Goal: Information Seeking & Learning: Learn about a topic

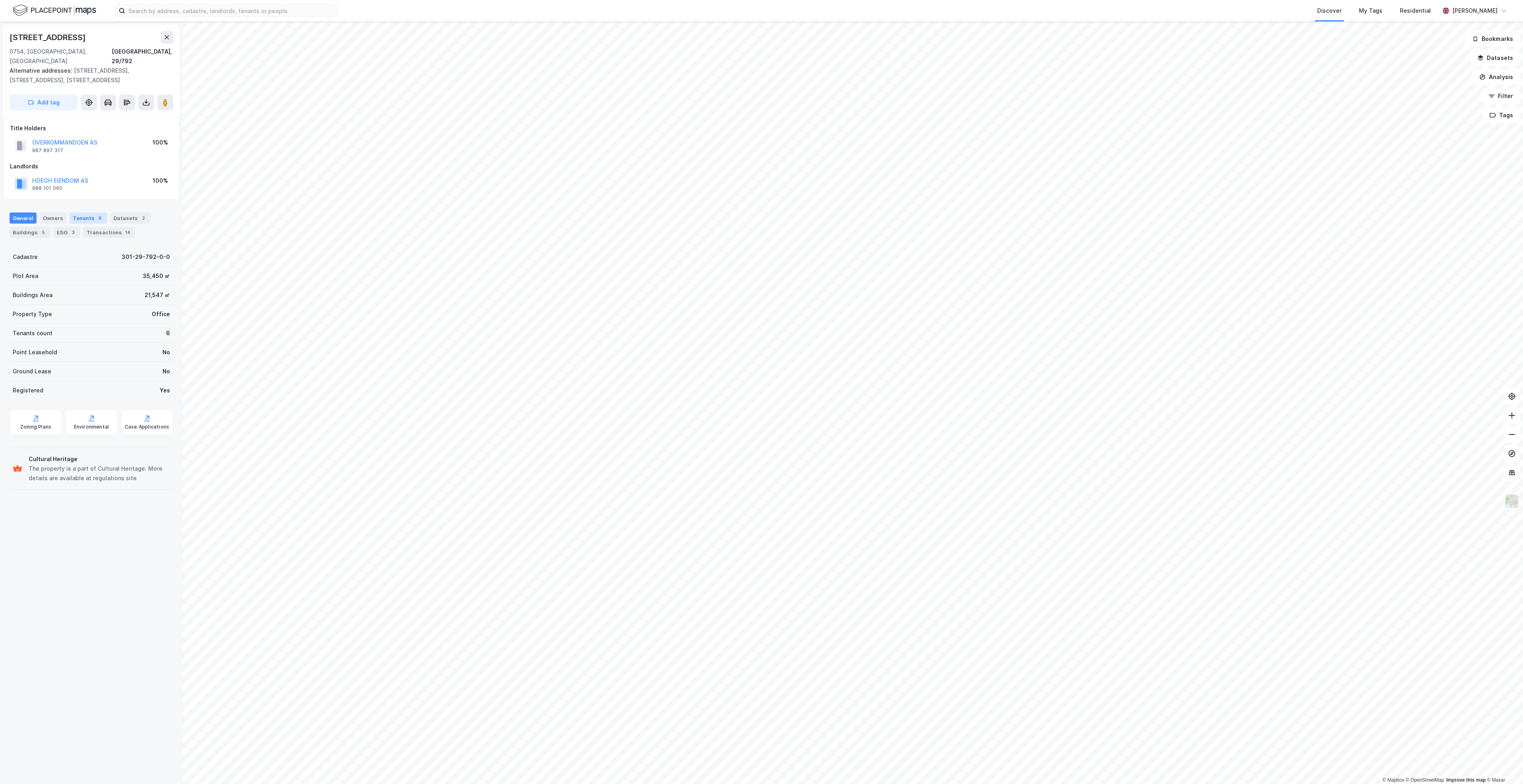
click at [89, 213] on div "Tenants 6" at bounding box center [88, 218] width 38 height 11
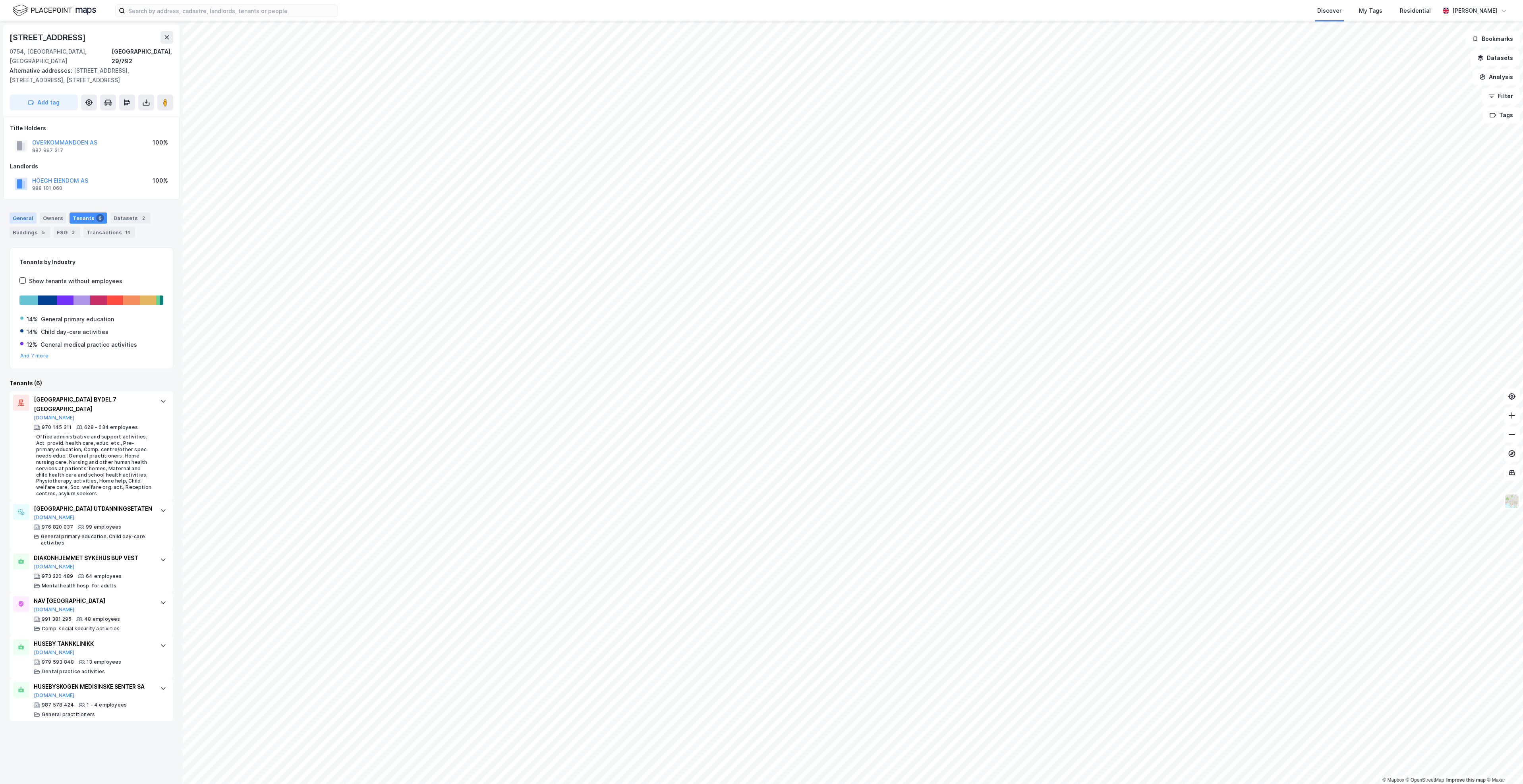
click at [22, 213] on div "General" at bounding box center [23, 218] width 27 height 11
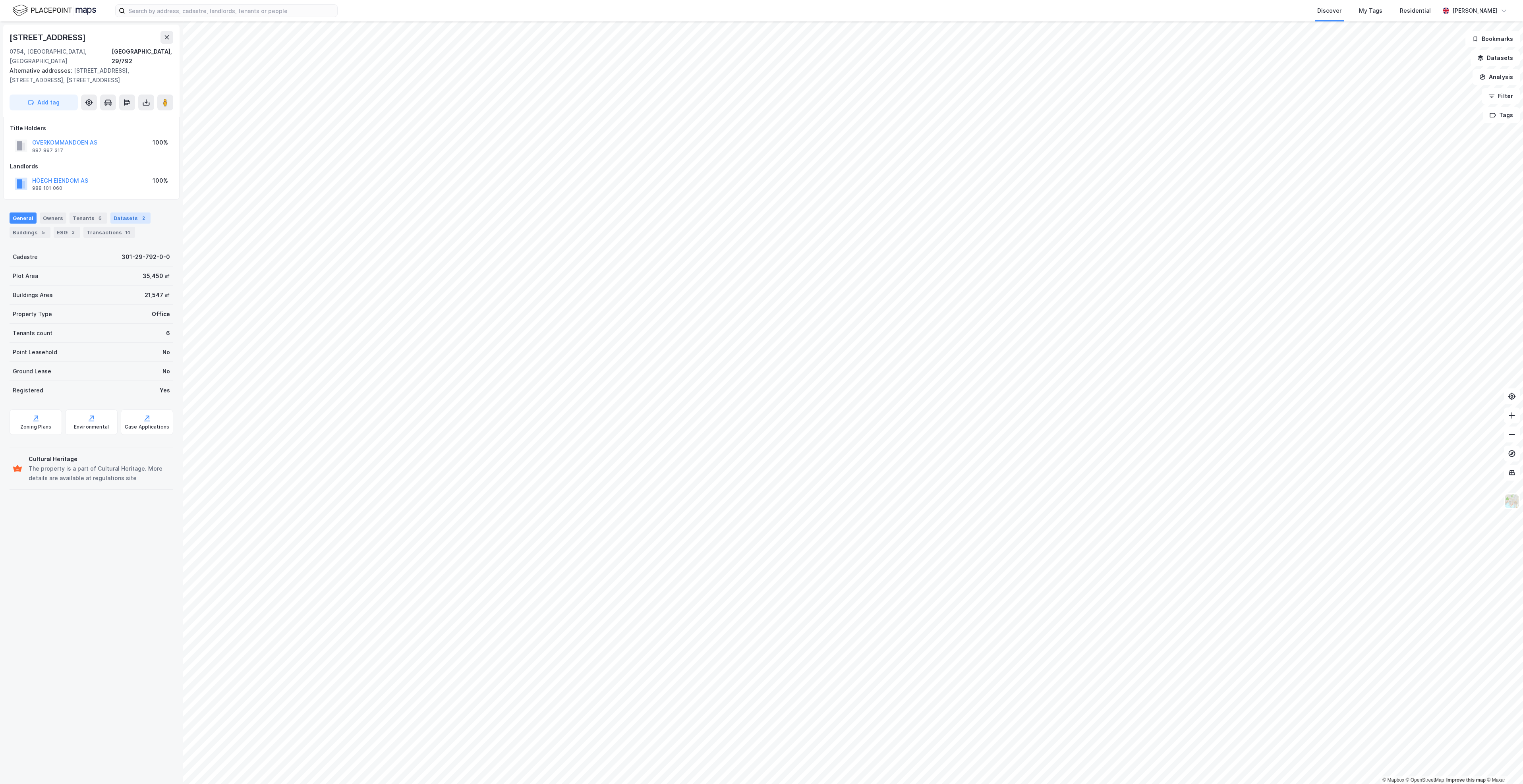
click at [139, 214] on div "2" at bounding box center [143, 218] width 8 height 8
click at [94, 300] on div "kontor september arealledighet" at bounding box center [92, 306] width 163 height 32
click at [73, 479] on div "[URL][DOMAIN_NAME]" at bounding box center [46, 482] width 53 height 7
click at [122, 253] on div "Alle Prosjekter" at bounding box center [92, 263] width 163 height 32
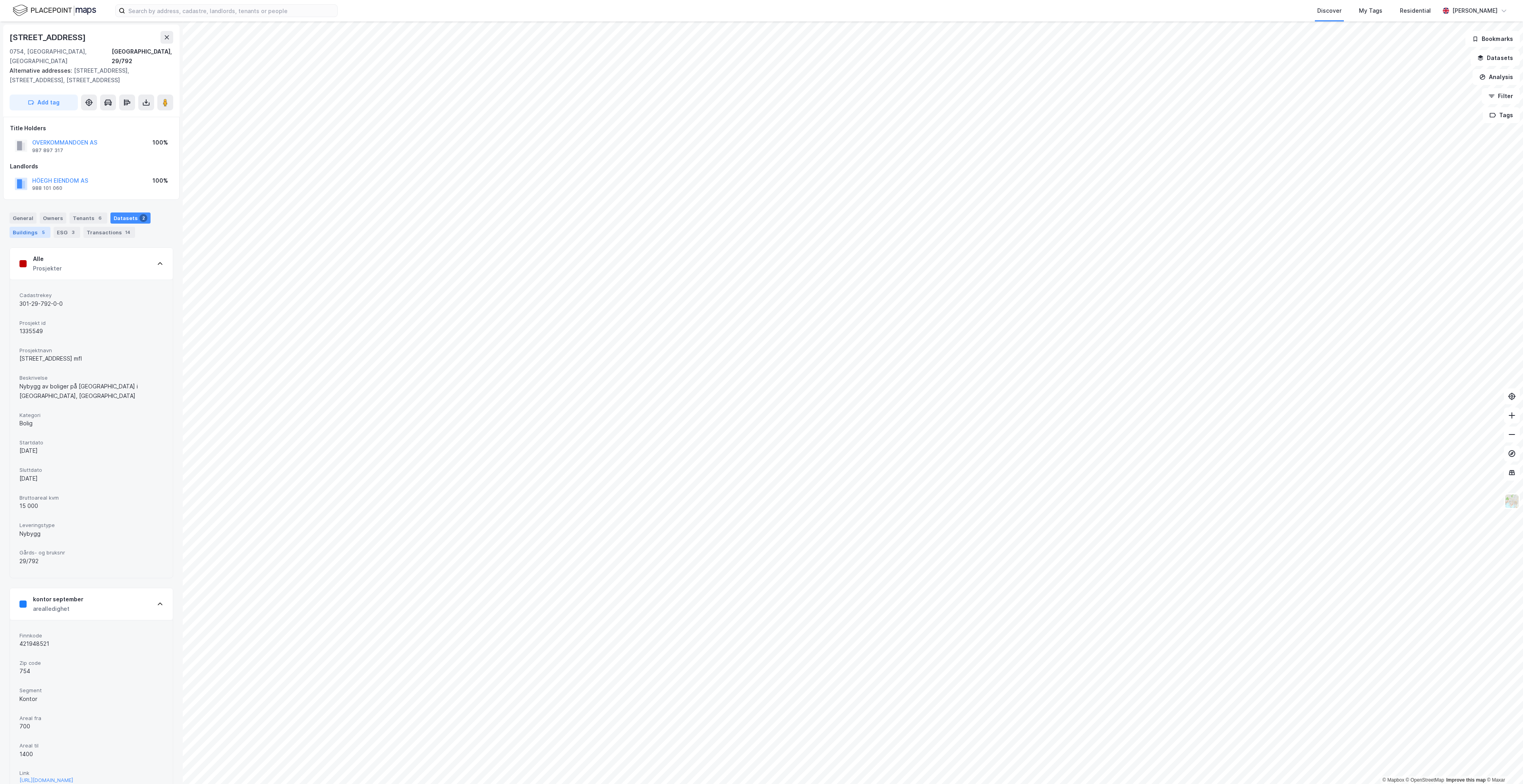
click at [25, 227] on div "Buildings 5" at bounding box center [30, 232] width 41 height 11
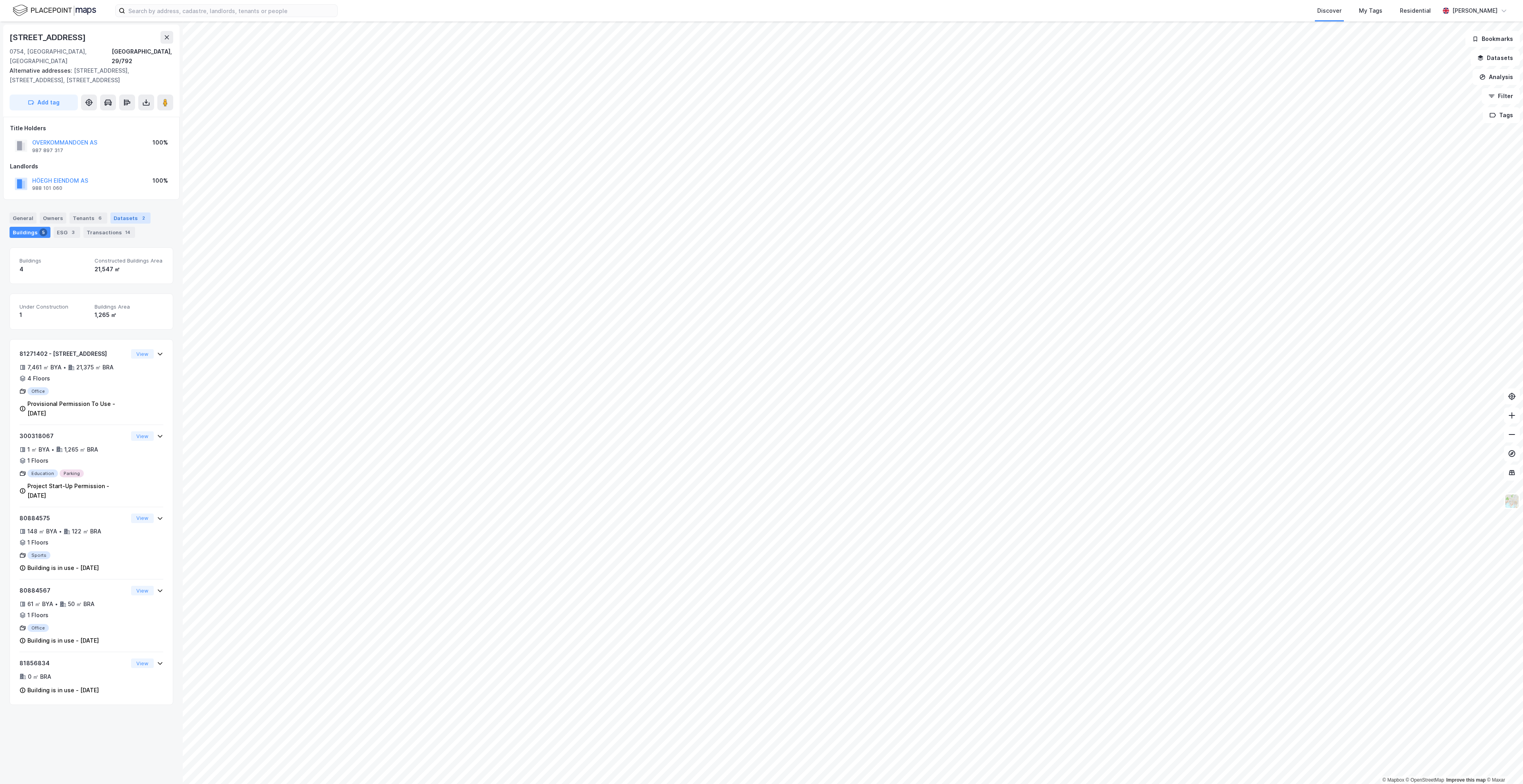
click at [113, 213] on div "Datasets 2" at bounding box center [130, 218] width 40 height 11
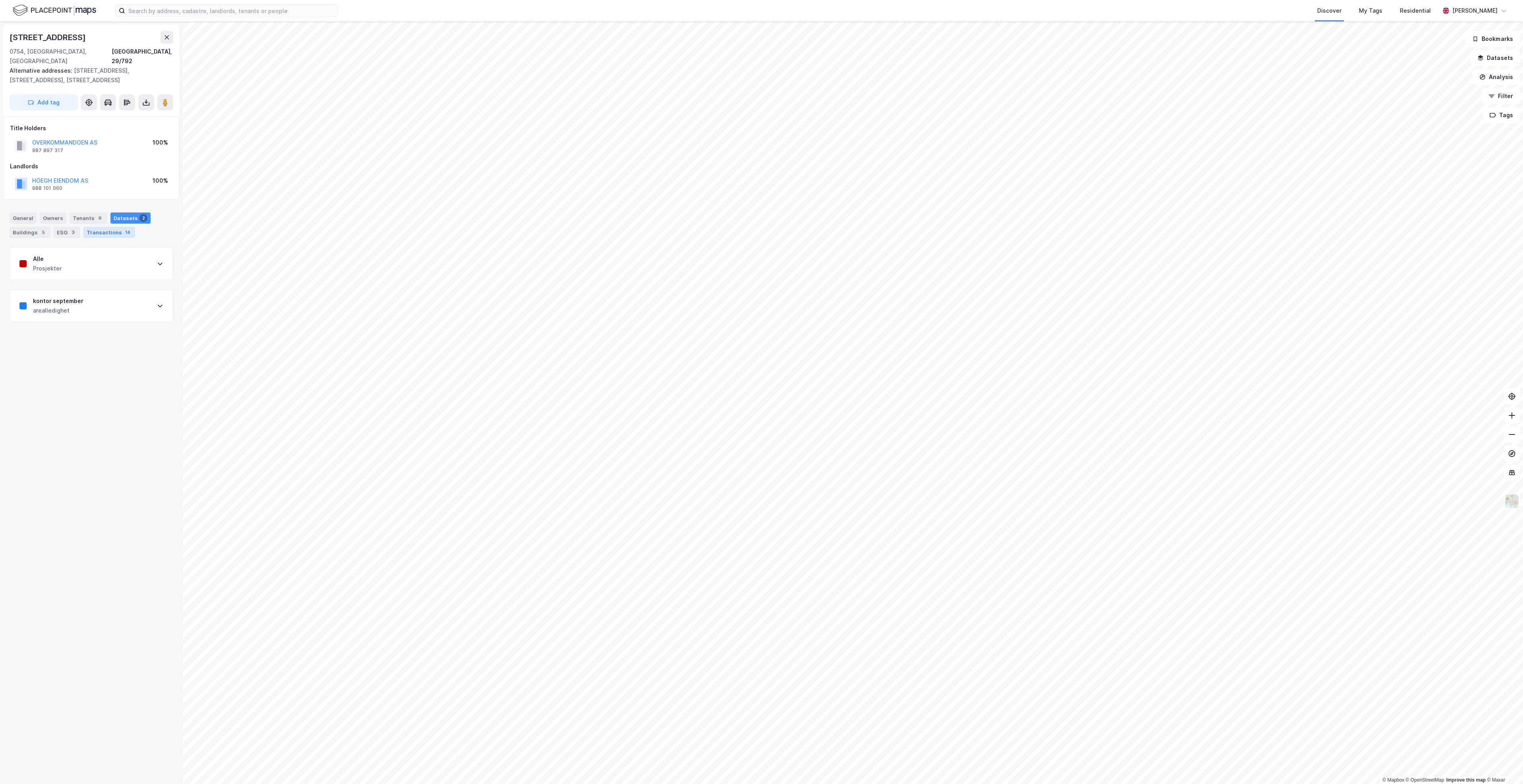
drag, startPoint x: 98, startPoint y: 225, endPoint x: 91, endPoint y: 225, distance: 7.0
click at [98, 227] on div "Transactions 14" at bounding box center [109, 232] width 52 height 11
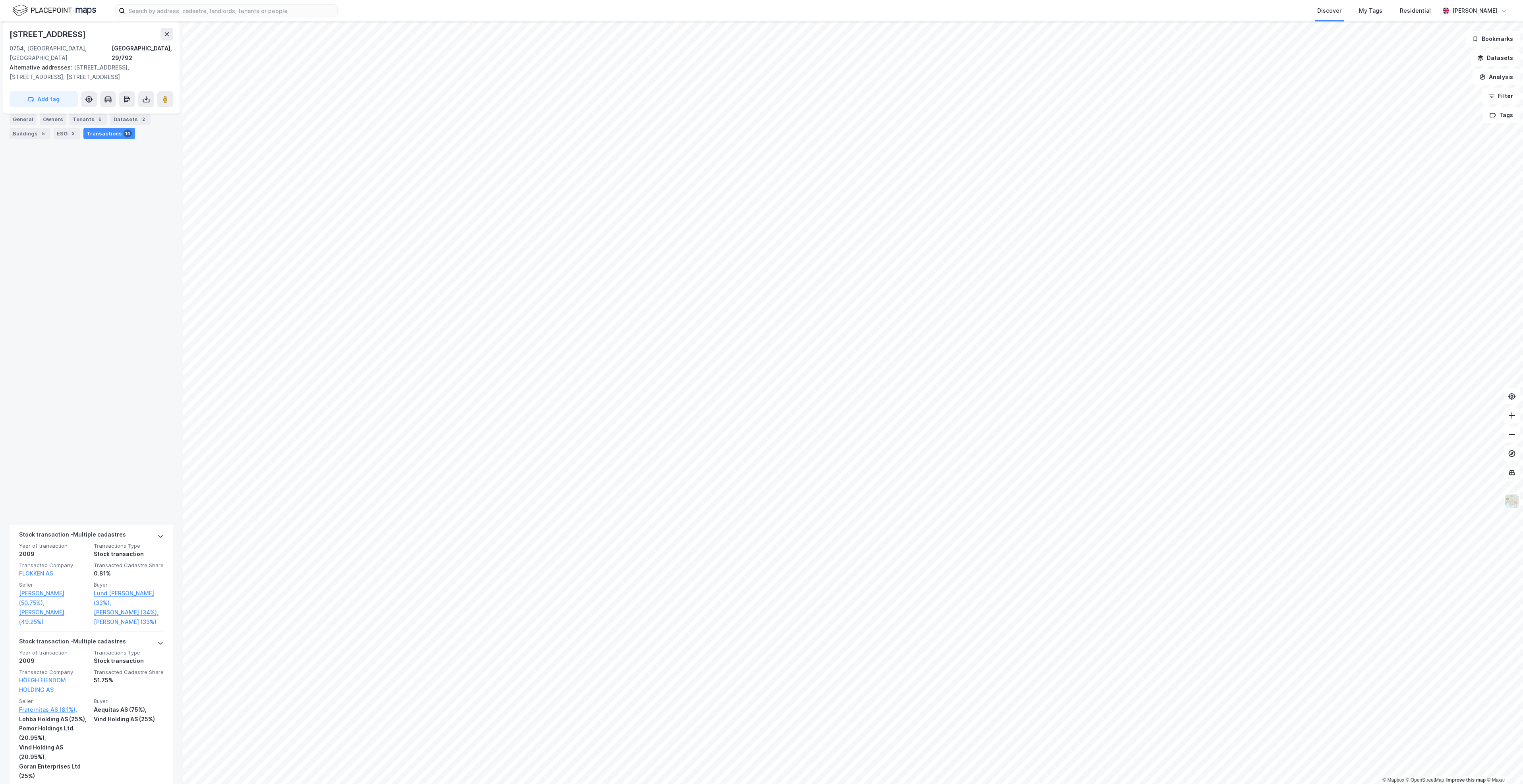
scroll to position [1270, 0]
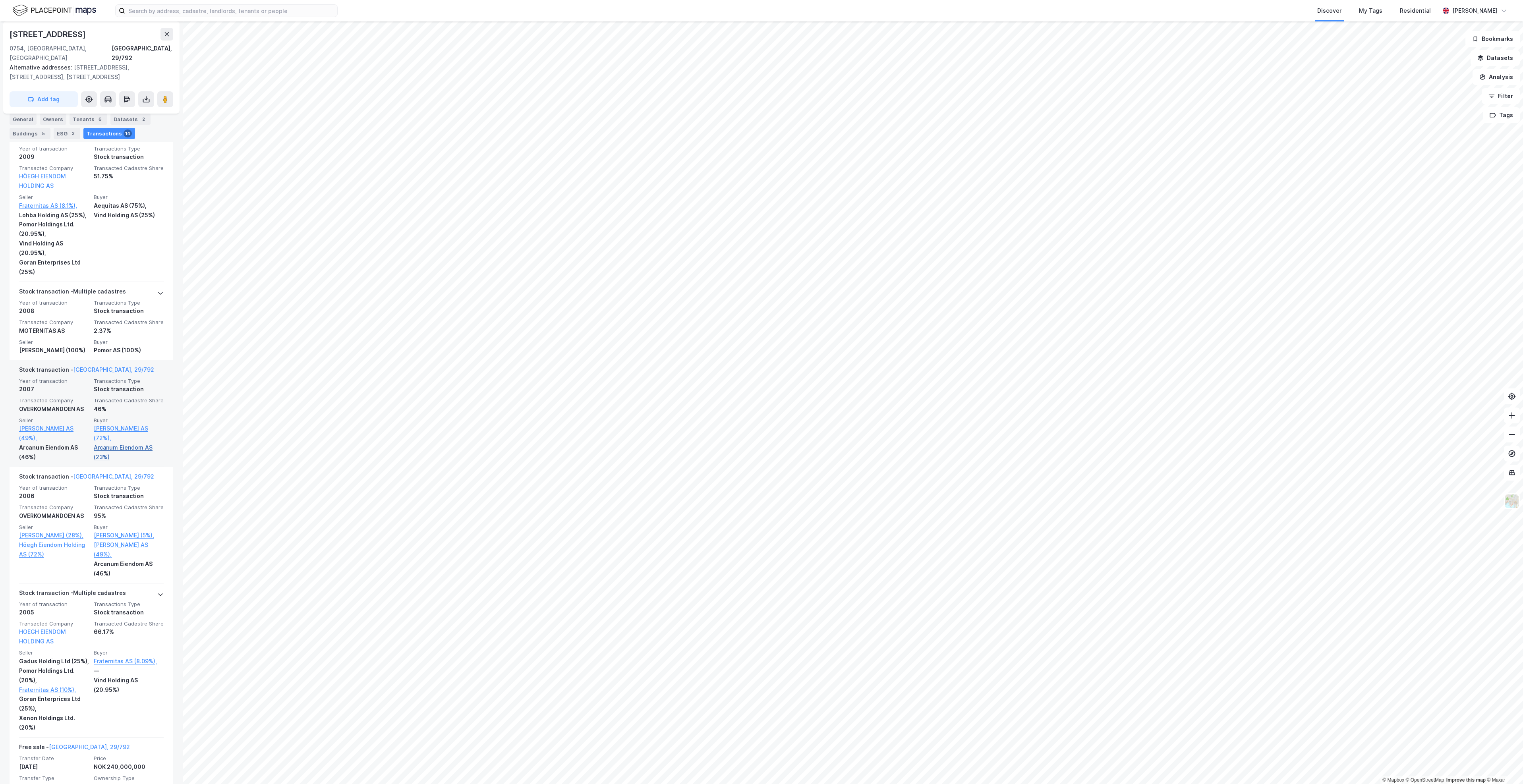
click at [124, 462] on link "Arcanum Eiendom AS (23%)" at bounding box center [129, 452] width 70 height 19
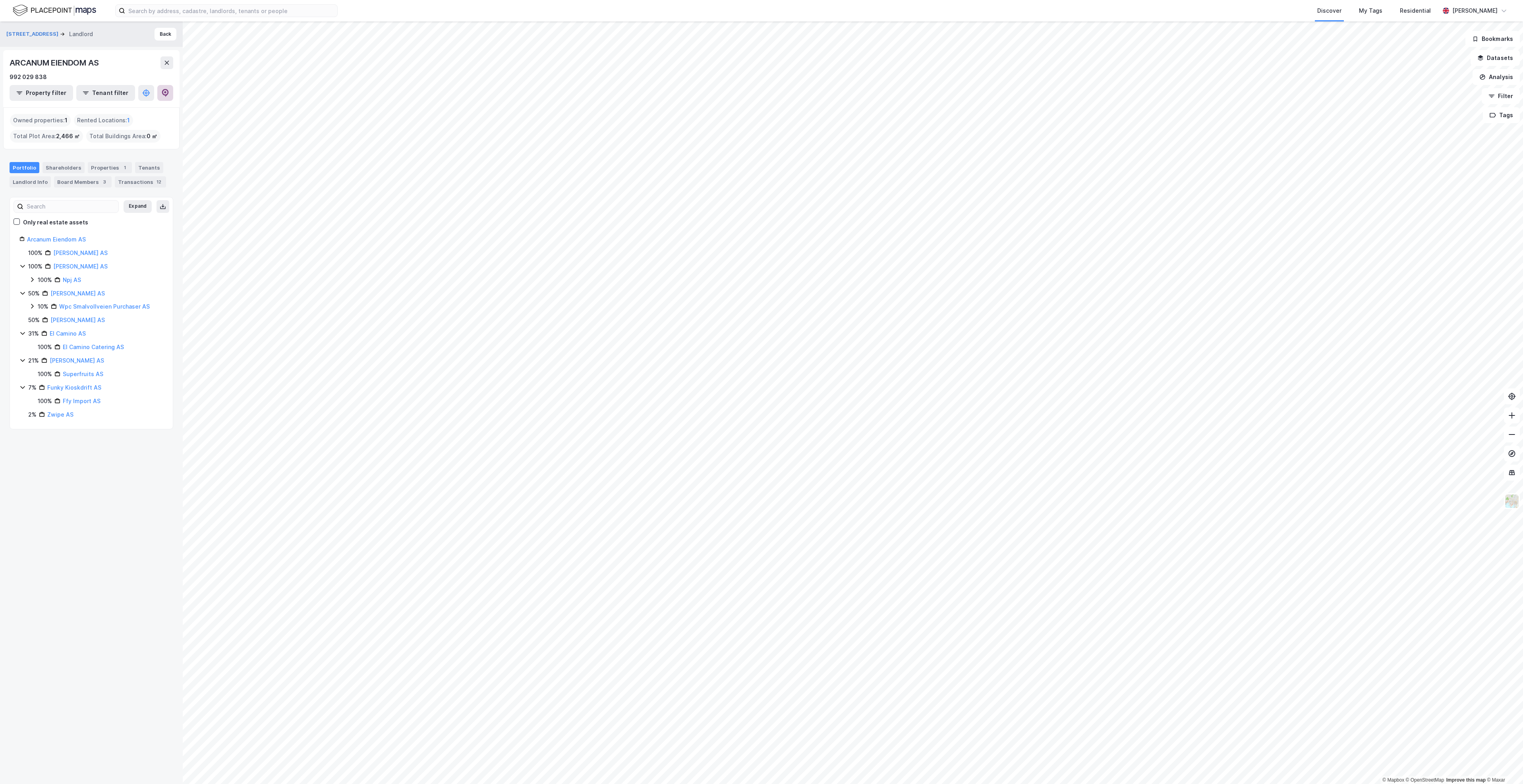
click at [172, 94] on button at bounding box center [165, 93] width 16 height 16
